Goal: Information Seeking & Learning: Learn about a topic

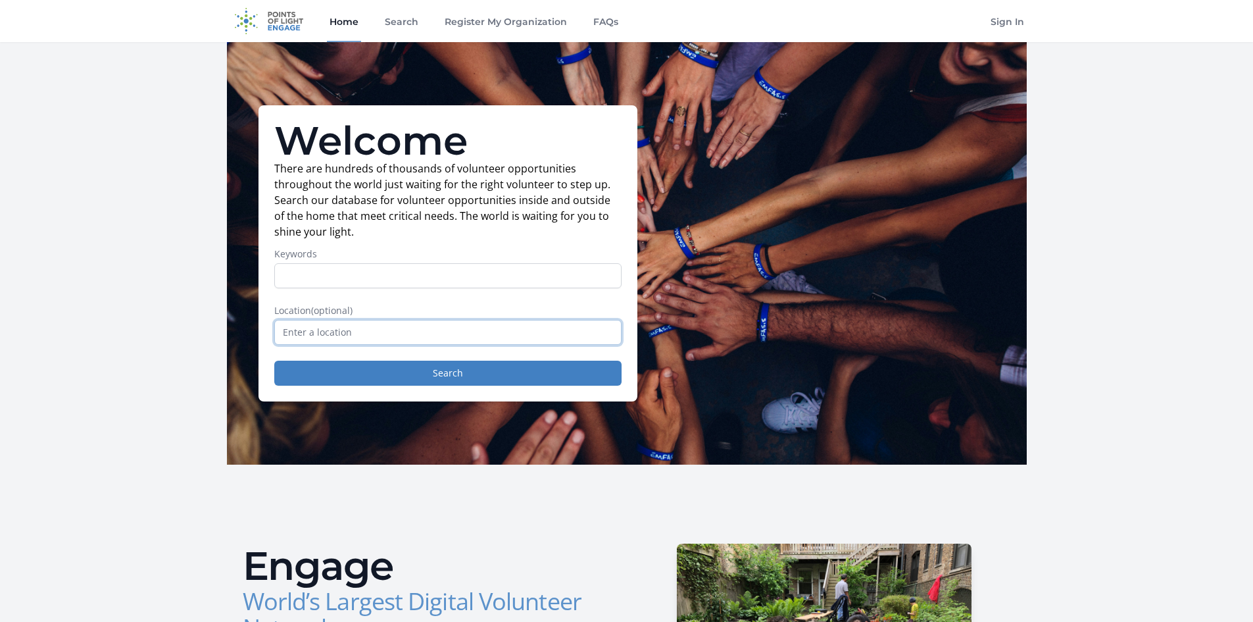
click at [429, 331] on input "text" at bounding box center [447, 332] width 347 height 25
click at [420, 271] on input "Keywords" at bounding box center [447, 275] width 347 height 25
click at [427, 333] on input "text" at bounding box center [447, 332] width 347 height 25
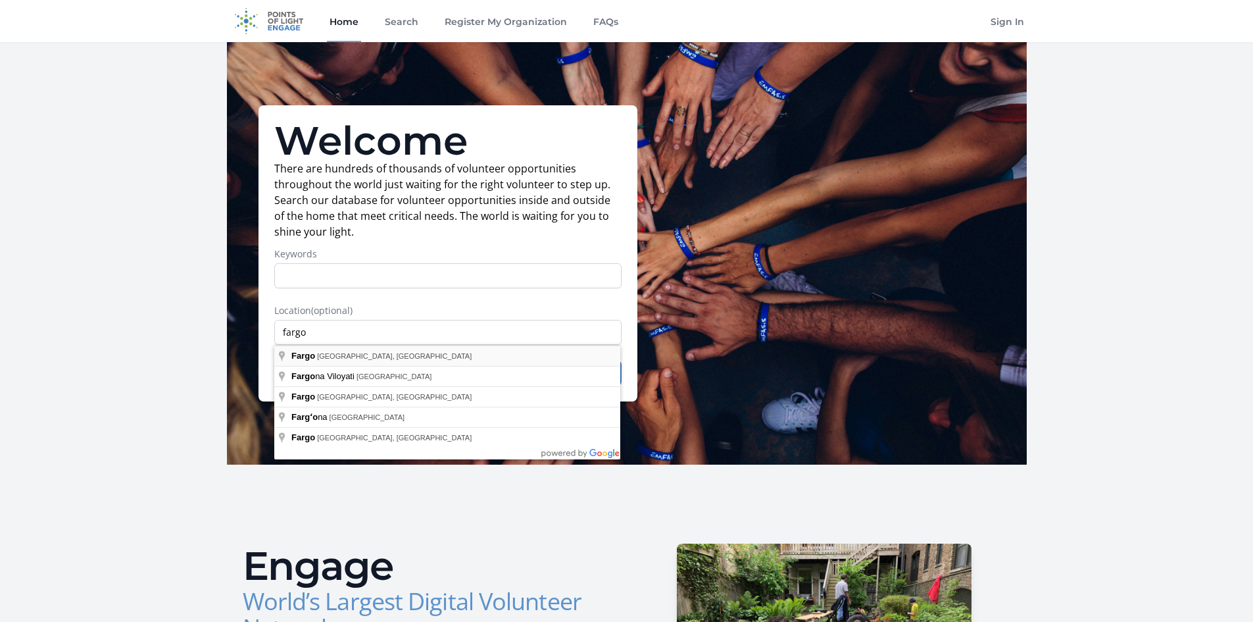
type input "Fargo, [GEOGRAPHIC_DATA], [GEOGRAPHIC_DATA]"
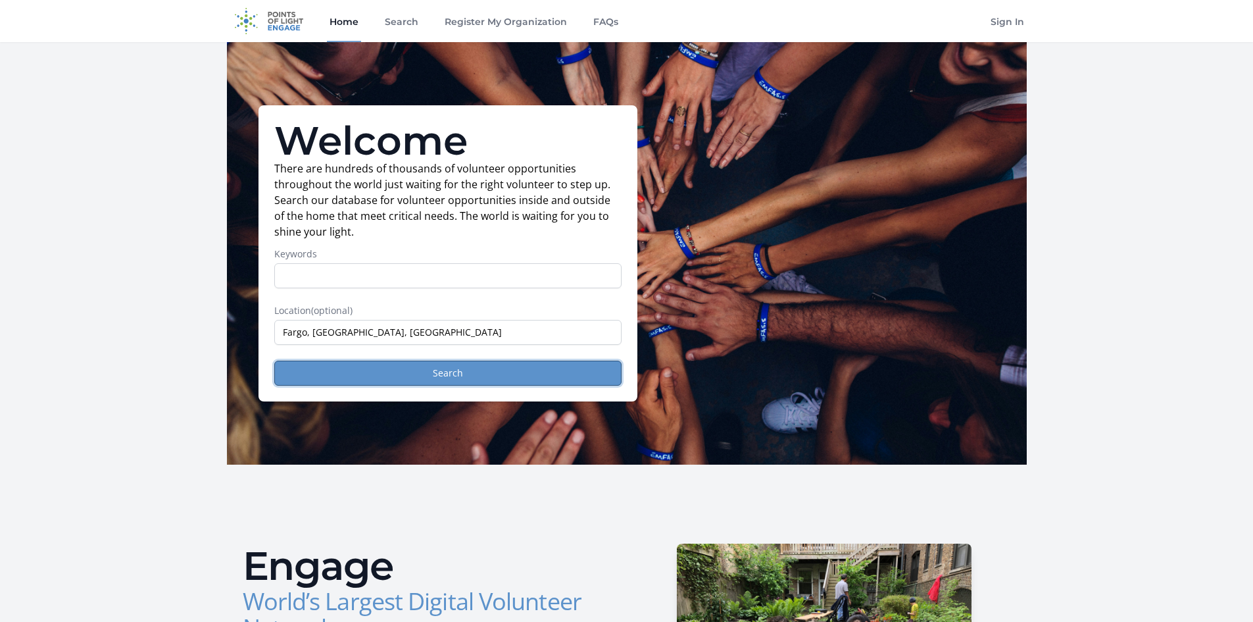
click at [375, 377] on button "Search" at bounding box center [447, 372] width 347 height 25
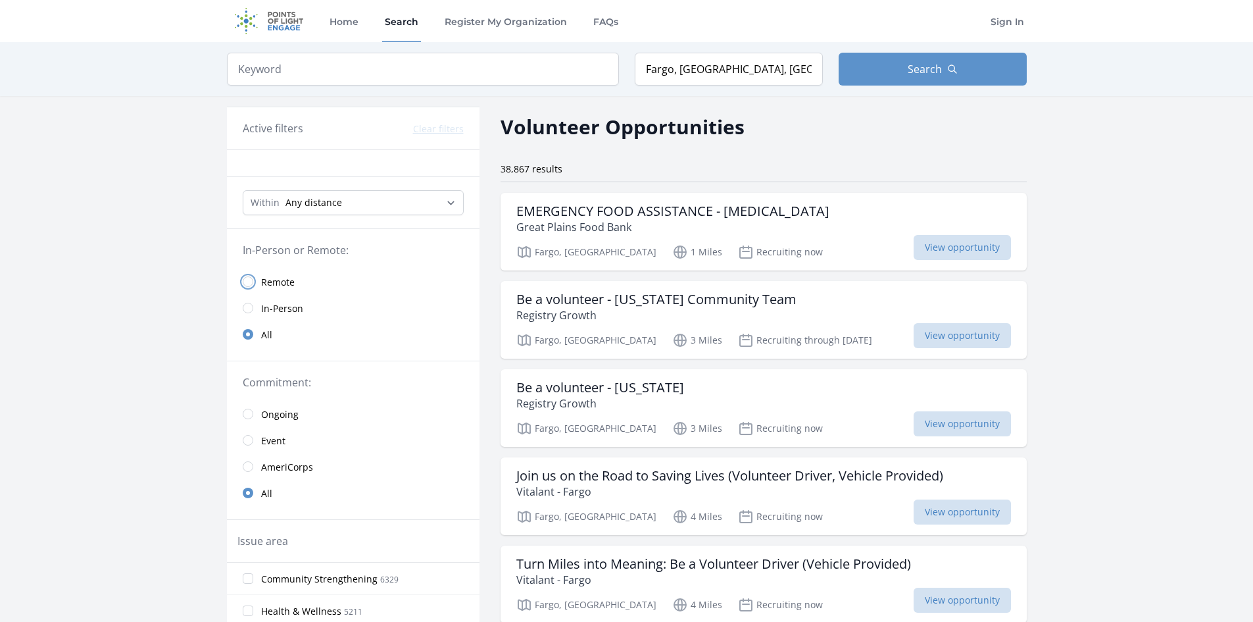
click at [248, 280] on input "radio" at bounding box center [248, 281] width 11 height 11
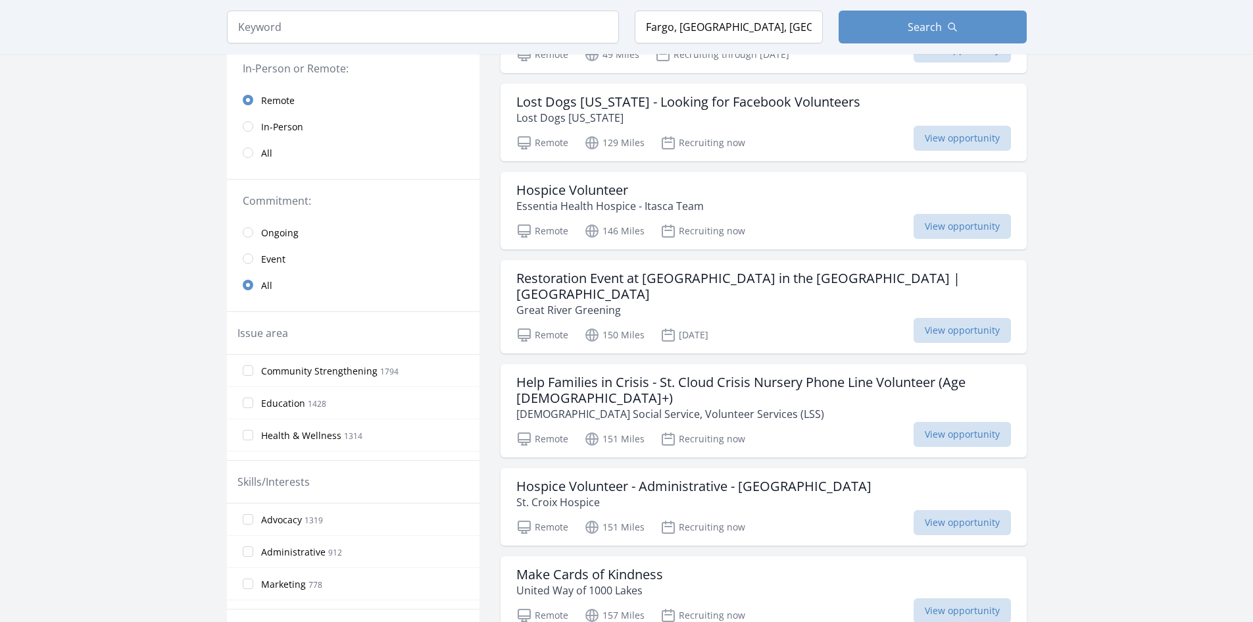
scroll to position [263, 0]
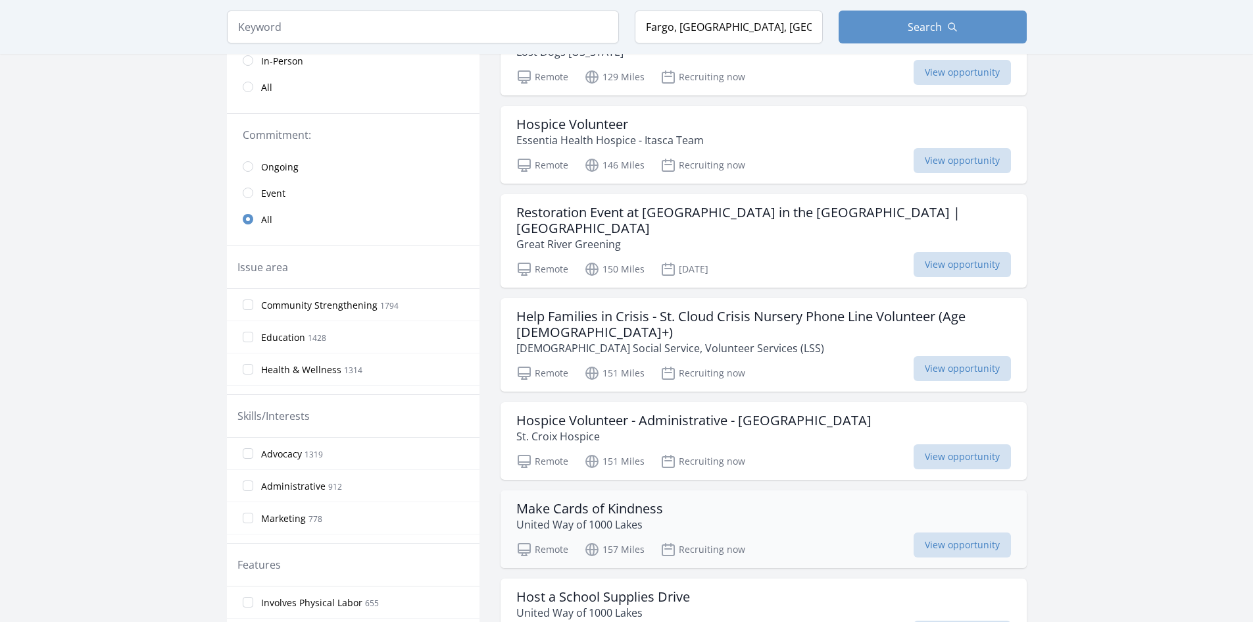
click at [610, 501] on h3 "Make Cards of Kindness" at bounding box center [589, 509] width 147 height 16
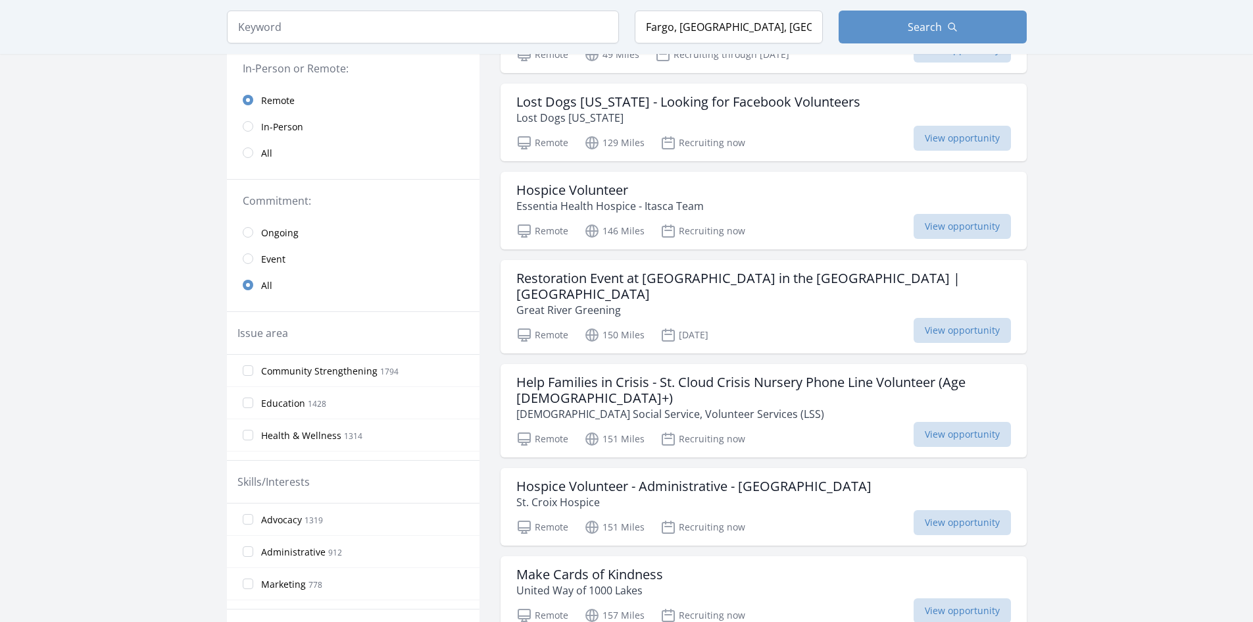
scroll to position [0, 0]
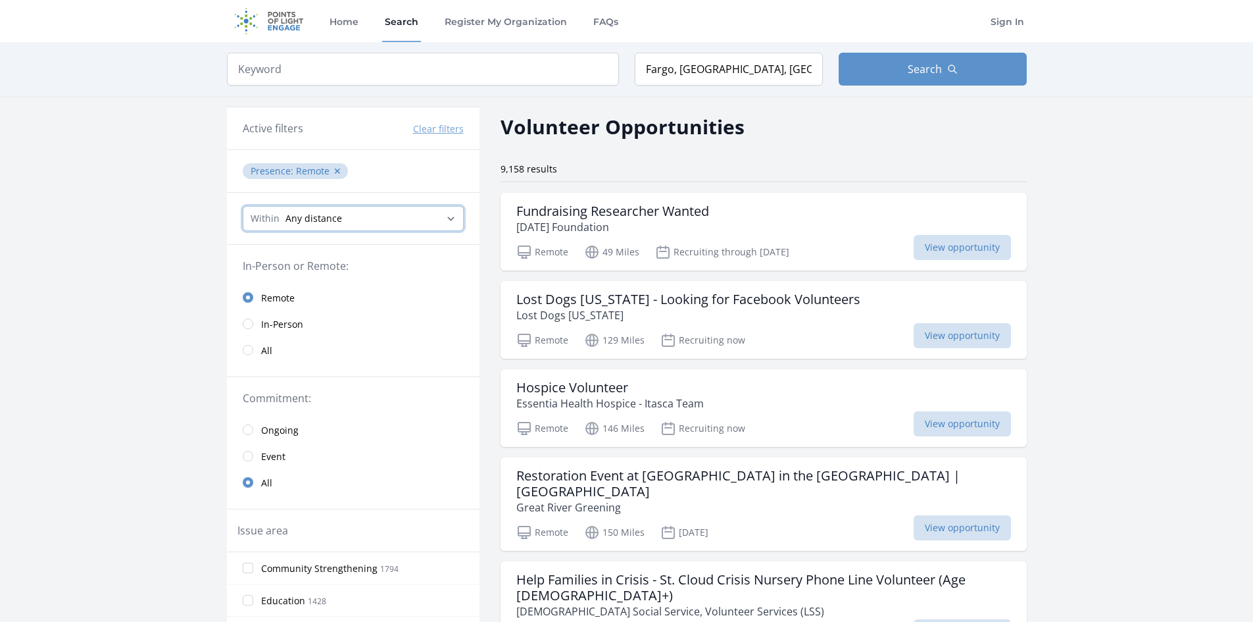
click at [380, 215] on select "Any distance , 5 Miles , 20 Miles , 50 Miles , 100 Miles" at bounding box center [353, 218] width 221 height 25
drag, startPoint x: 706, startPoint y: 74, endPoint x: 506, endPoint y: 74, distance: 199.9
click at [506, 74] on form "Keyword Location [GEOGRAPHIC_DATA], [GEOGRAPHIC_DATA], [GEOGRAPHIC_DATA] Search" at bounding box center [627, 69] width 800 height 33
type input "[GEOGRAPHIC_DATA], [GEOGRAPHIC_DATA], [GEOGRAPHIC_DATA]"
click at [906, 60] on button "Search" at bounding box center [933, 69] width 188 height 33
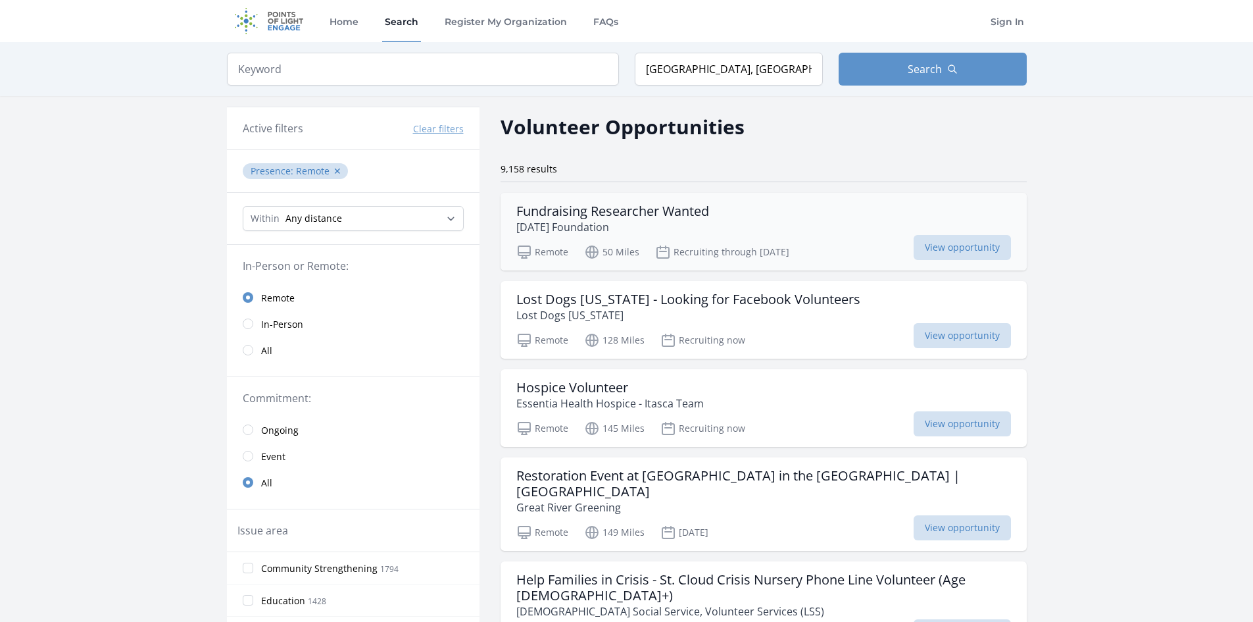
click at [664, 207] on h3 "Fundraising Researcher Wanted" at bounding box center [612, 211] width 193 height 16
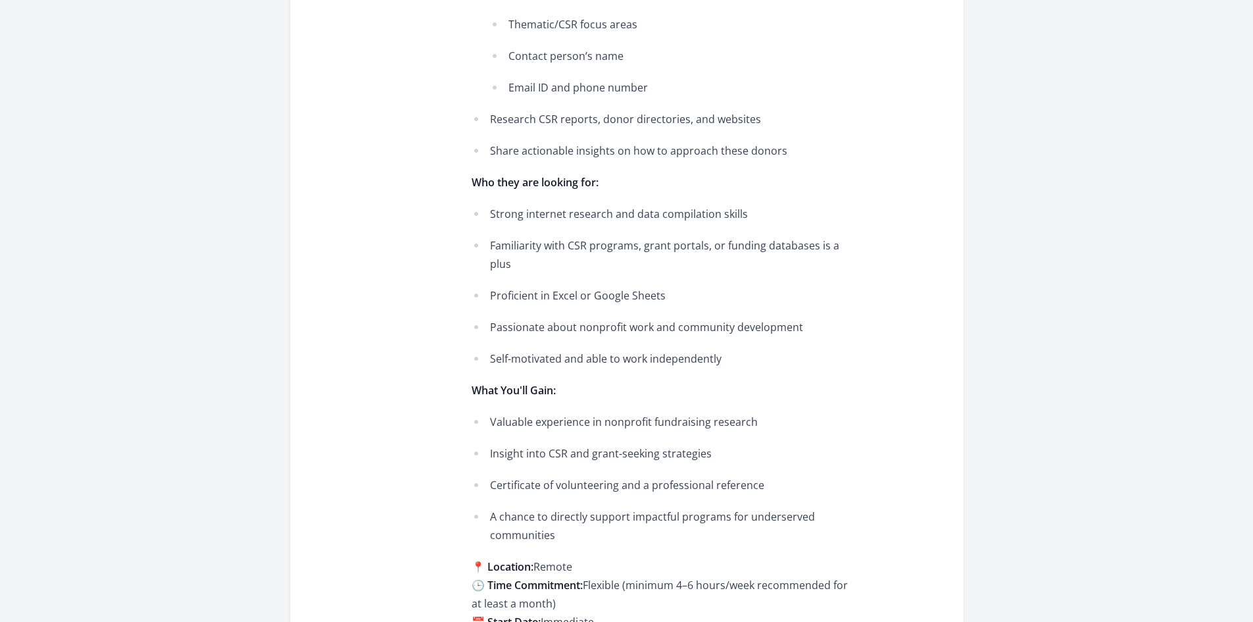
scroll to position [789, 0]
